Goal: Navigation & Orientation: Find specific page/section

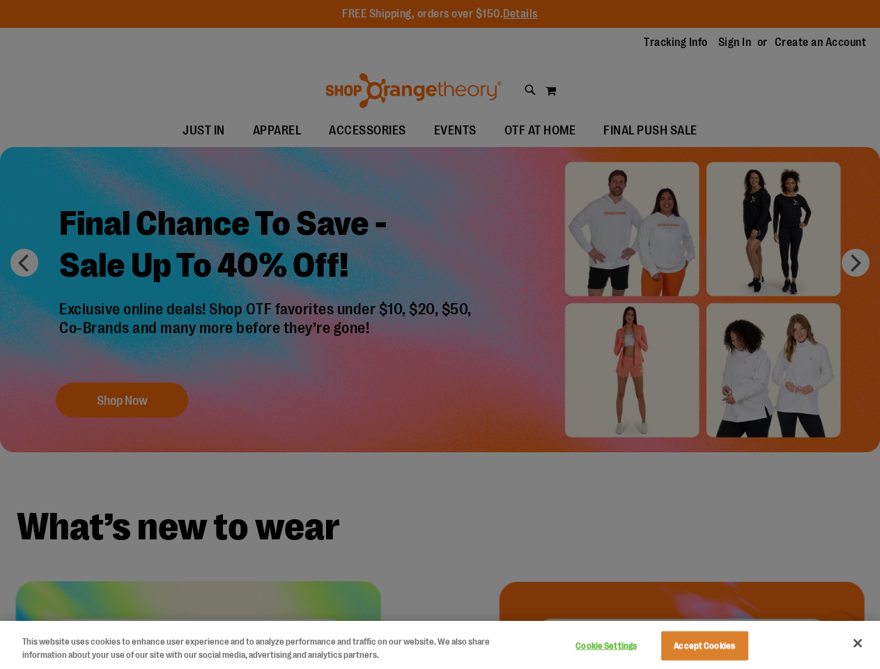
click at [439, 334] on div at bounding box center [440, 334] width 880 height 669
click at [623, 646] on button "Cookie Settings" at bounding box center [606, 646] width 87 height 28
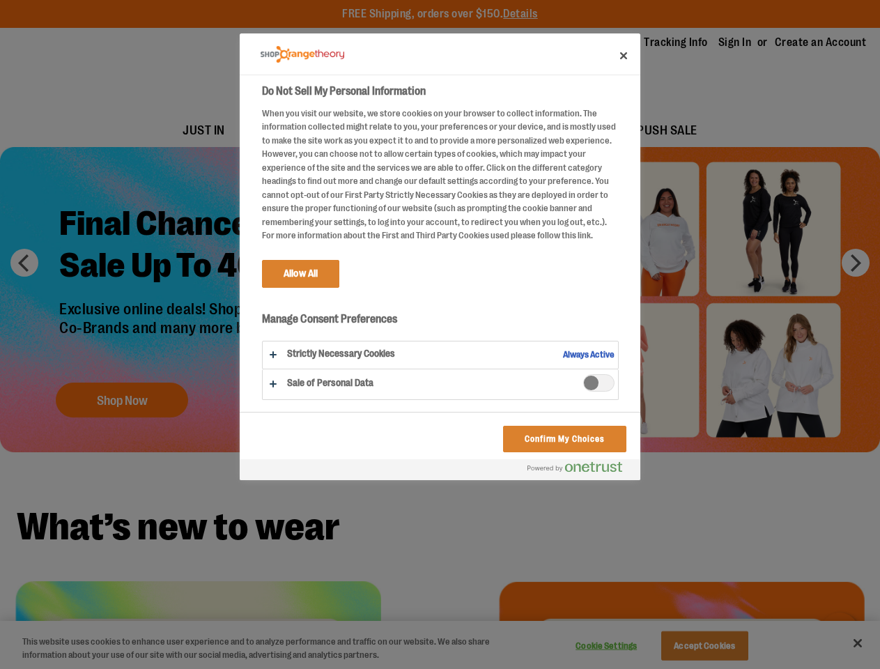
click at [722, 646] on div at bounding box center [440, 334] width 880 height 669
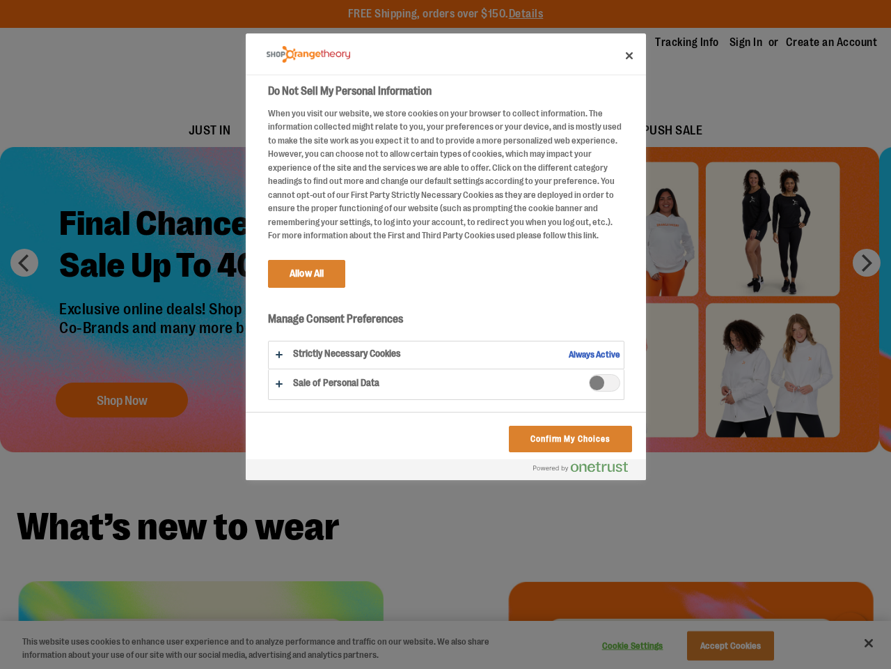
click at [857, 643] on div at bounding box center [445, 334] width 891 height 669
click at [728, 668] on html "Skip to Content The store will not work correctly when cookies are disabled. FR…" at bounding box center [445, 334] width 891 height 669
